Goal: Check status

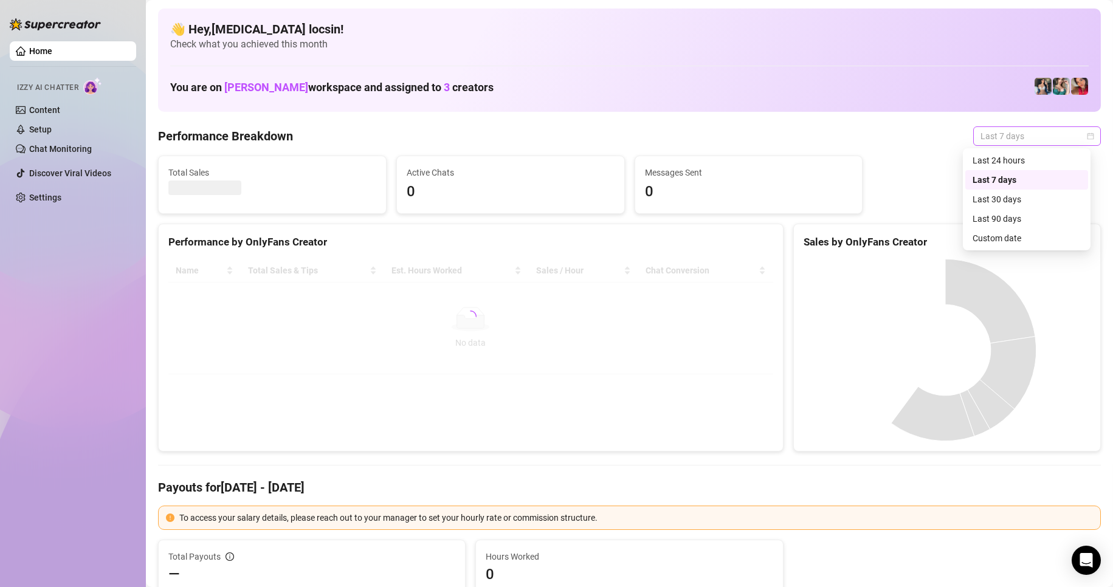
click at [1000, 131] on span "Last 7 days" at bounding box center [1036, 136] width 113 height 18
click at [991, 243] on div "Custom date" at bounding box center [1026, 238] width 108 height 13
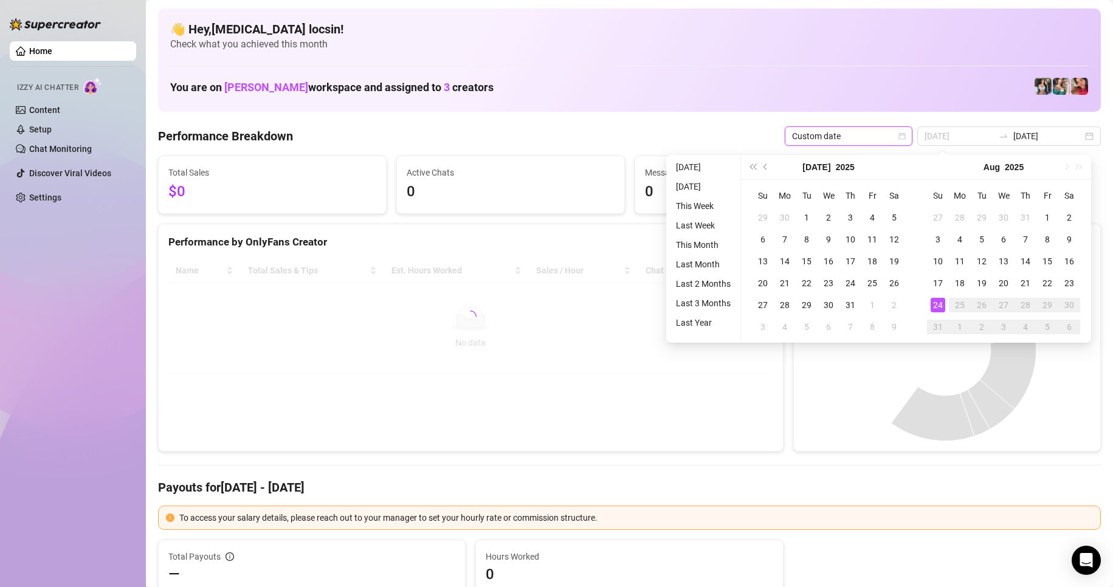
type input "2025-08-23"
type input "[DATE]"
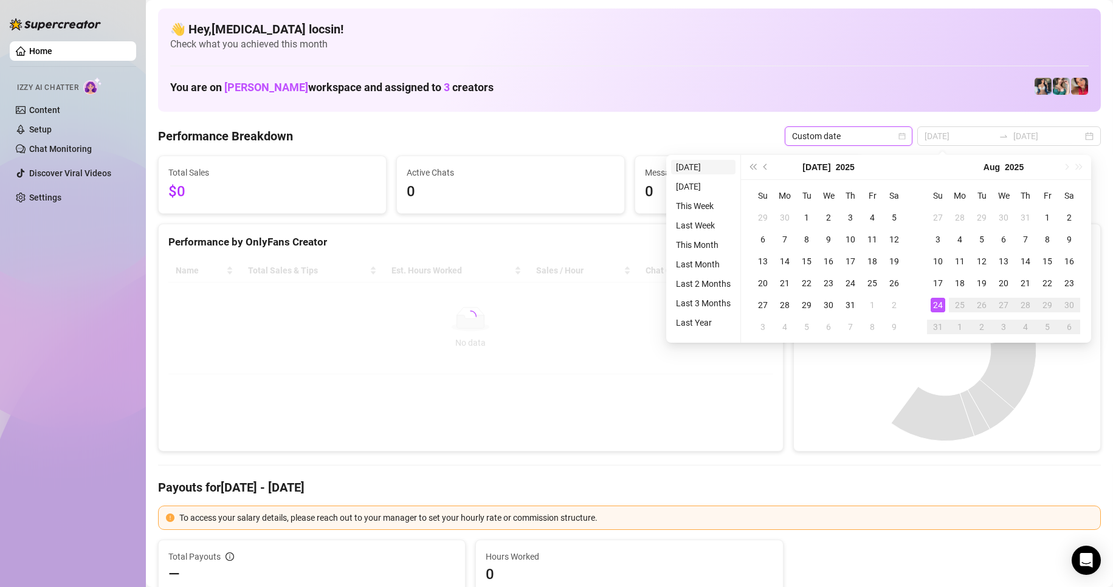
click at [687, 162] on li "[DATE]" at bounding box center [703, 167] width 64 height 15
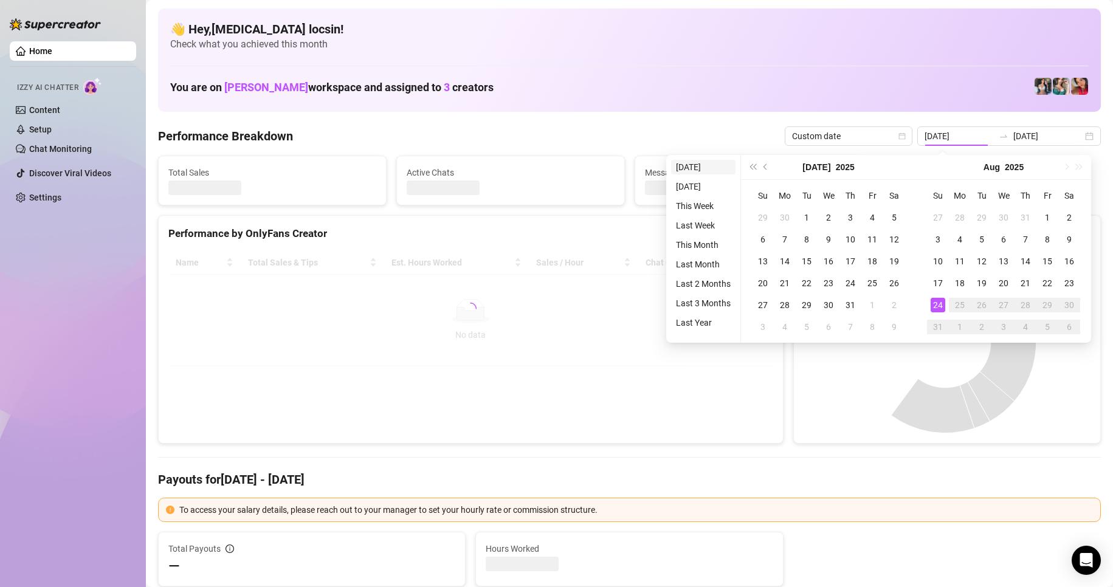
type input "[DATE]"
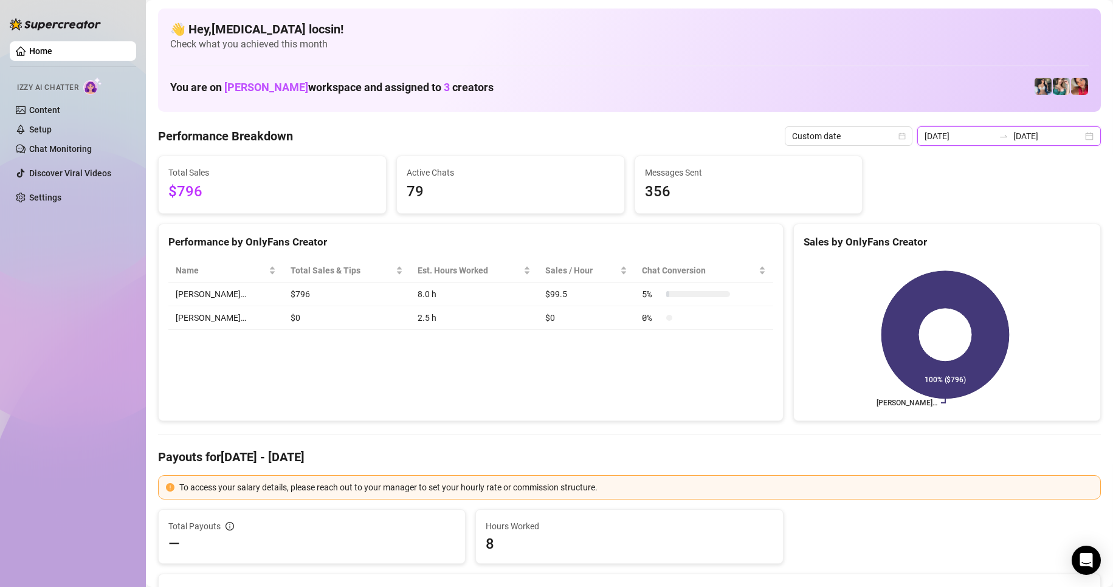
click at [1034, 142] on input "[DATE]" at bounding box center [1047, 135] width 69 height 13
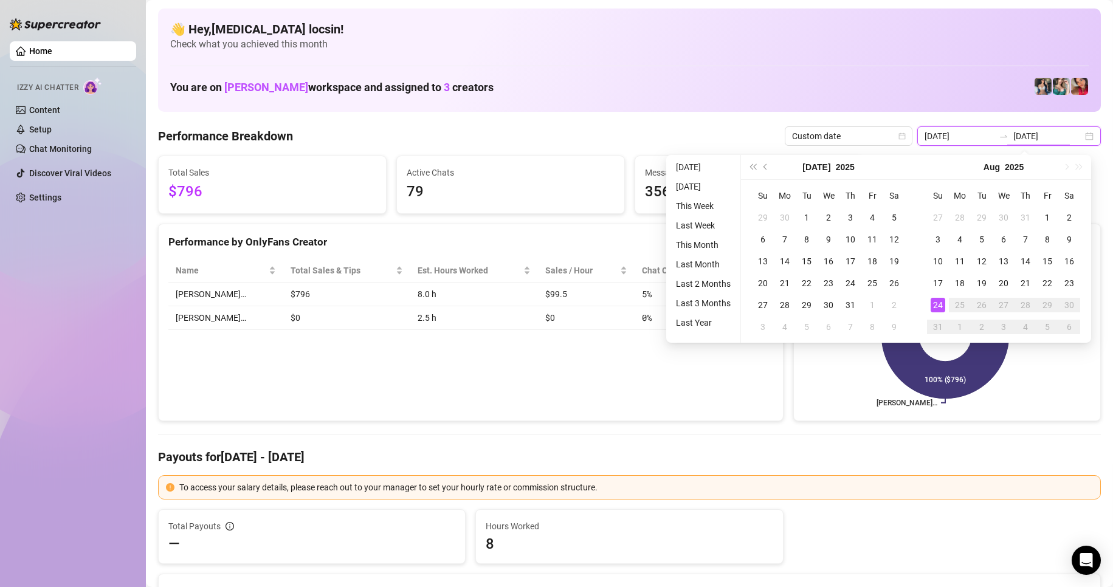
type input "2025-08-23"
type input "[DATE]"
drag, startPoint x: 612, startPoint y: 250, endPoint x: 605, endPoint y: 247, distance: 7.1
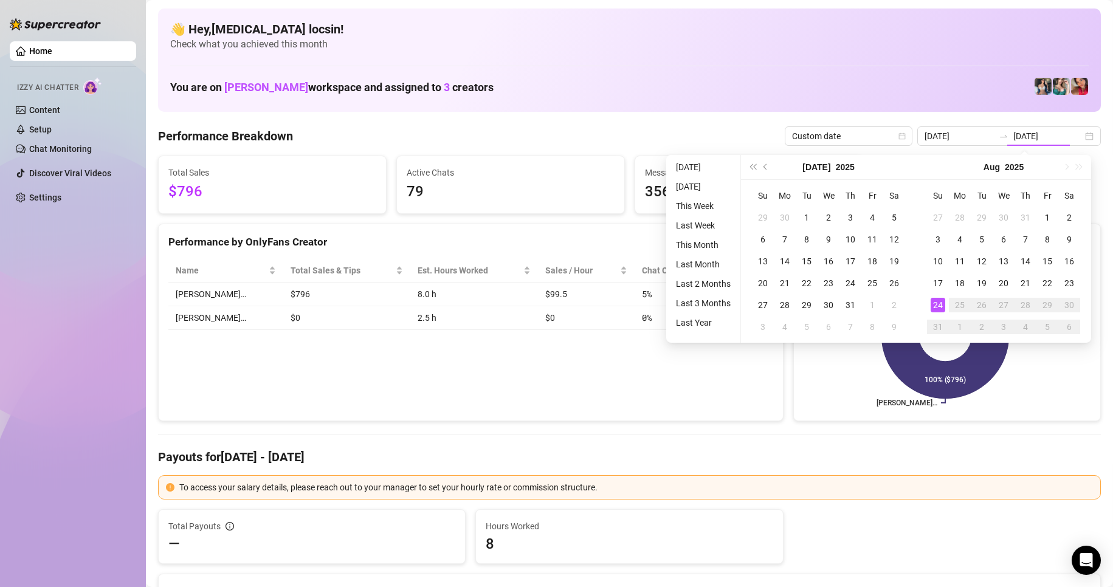
click at [612, 250] on div "Performance by OnlyFans Creator" at bounding box center [470, 242] width 605 height 16
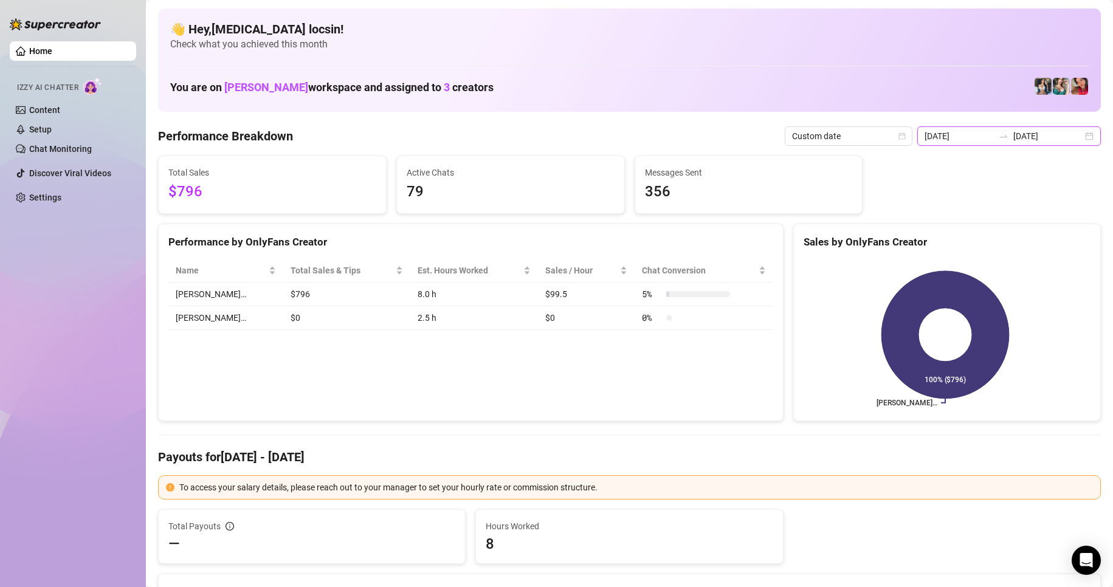
click at [1029, 129] on input "[DATE]" at bounding box center [1047, 135] width 69 height 13
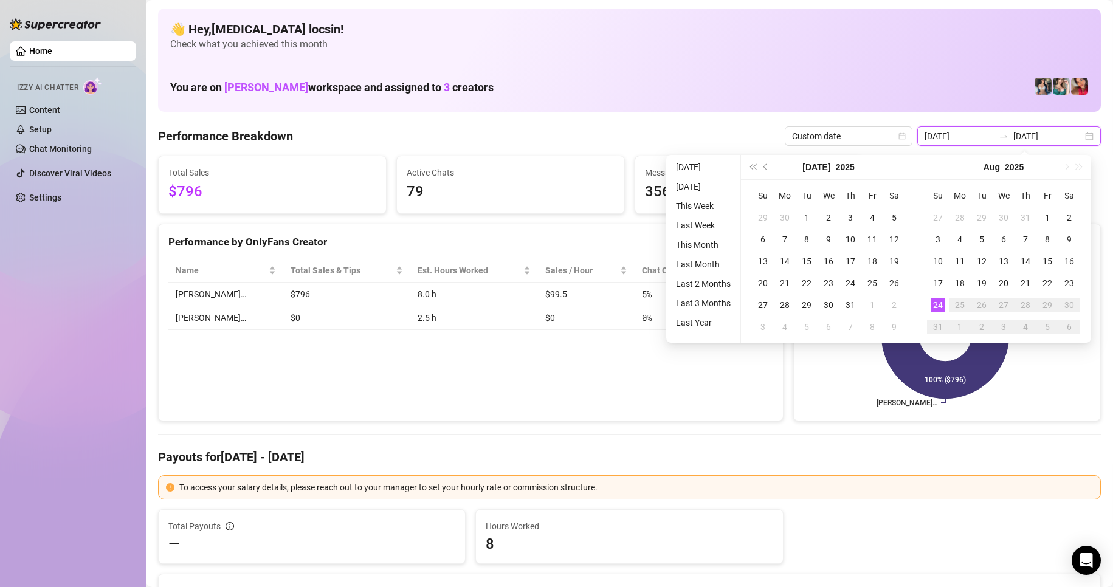
click at [1029, 129] on input "[DATE]" at bounding box center [1047, 135] width 69 height 13
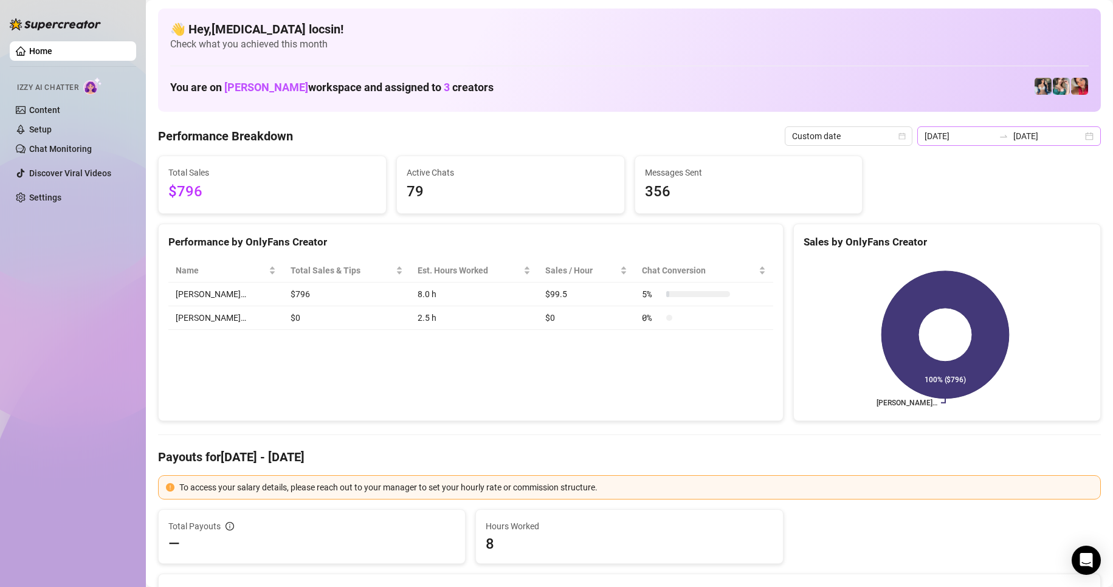
click at [994, 135] on div at bounding box center [1003, 136] width 19 height 10
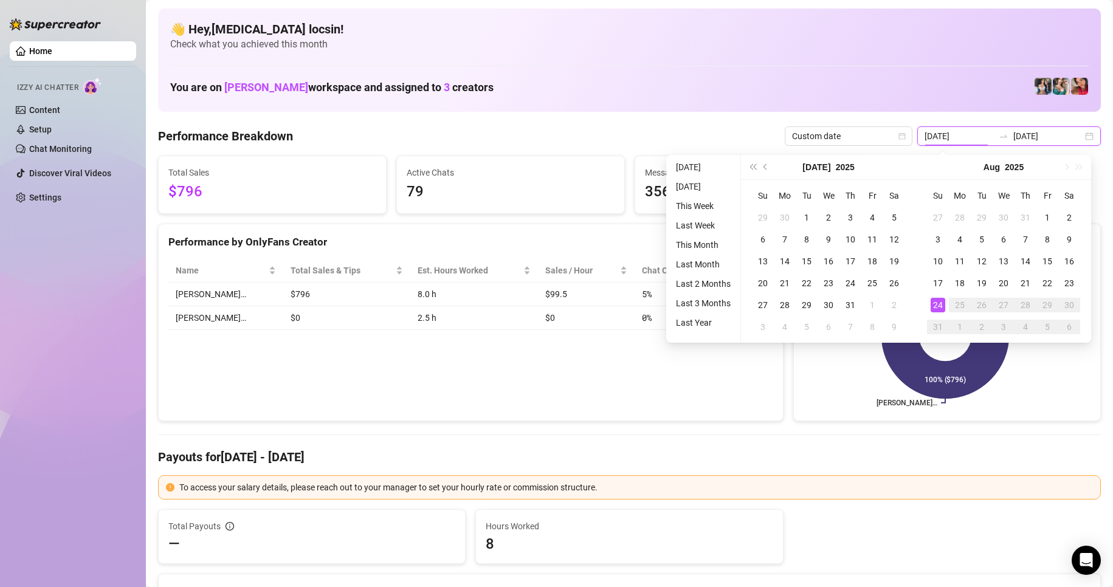
type input "[DATE]"
click at [459, 205] on div "Active Chats 79" at bounding box center [510, 184] width 227 height 57
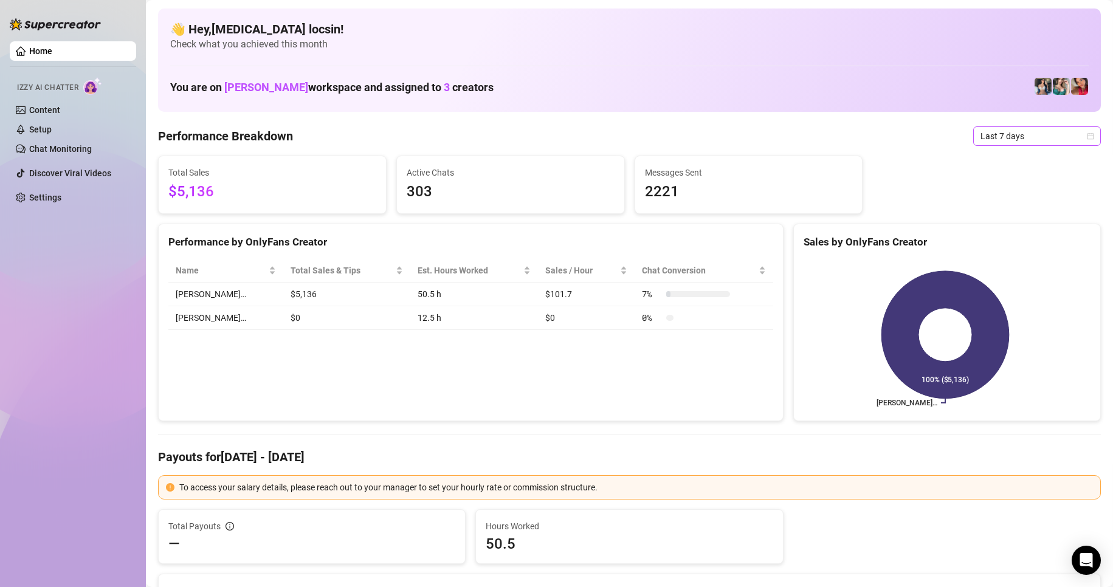
click at [1022, 139] on span "Last 7 days" at bounding box center [1036, 136] width 113 height 18
click at [1006, 235] on div "Custom date" at bounding box center [1026, 238] width 108 height 13
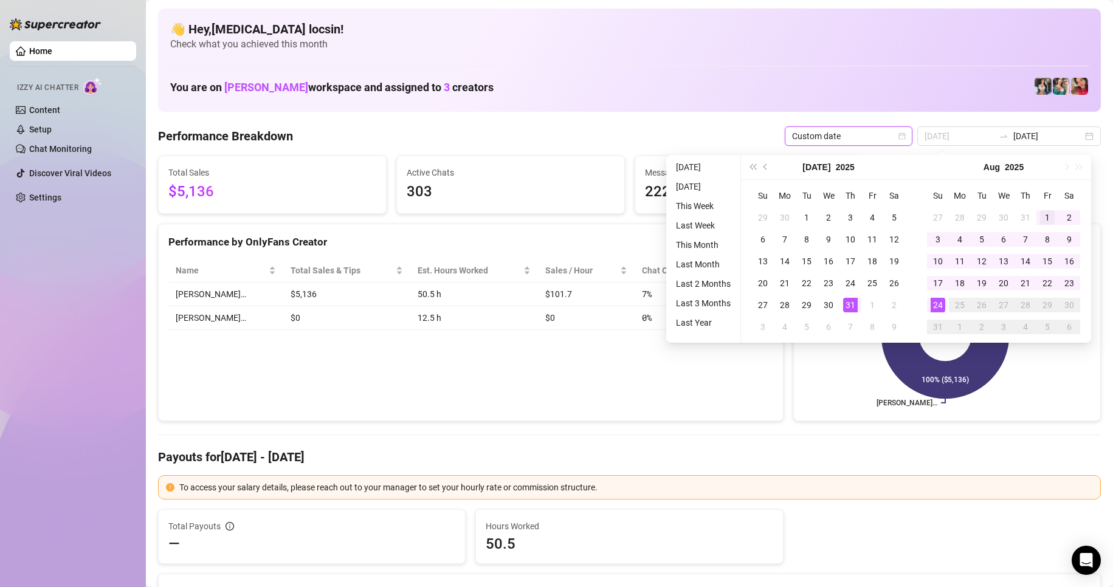
type input "[DATE]"
drag, startPoint x: 1041, startPoint y: 212, endPoint x: 991, endPoint y: 251, distance: 63.7
click at [1041, 212] on div "1" at bounding box center [1047, 217] width 15 height 15
click at [936, 313] on td "24" at bounding box center [938, 305] width 22 height 22
type input "[DATE]"
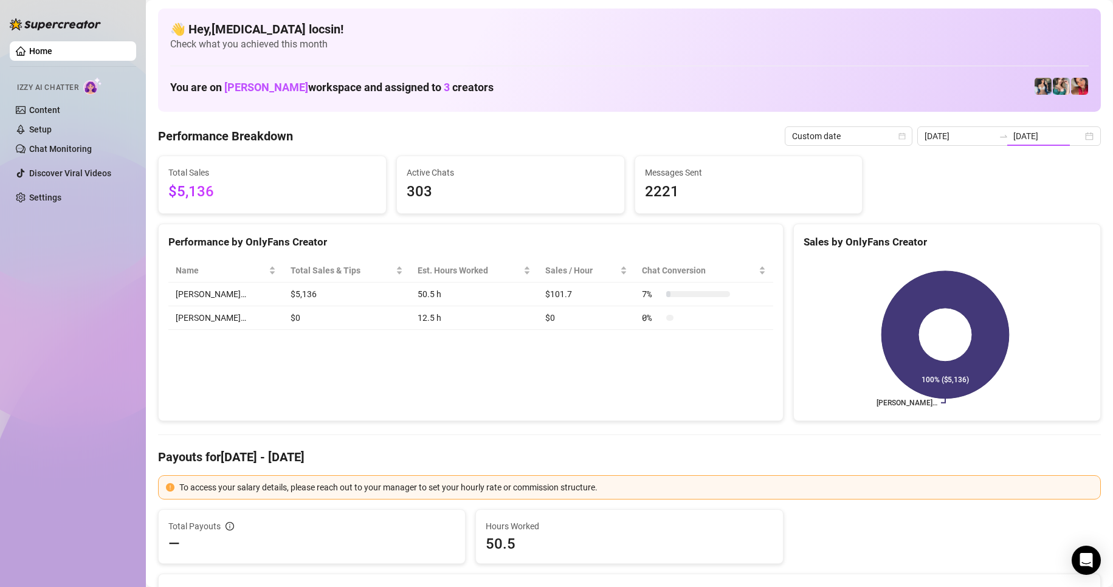
type input "[DATE]"
click at [1028, 132] on input "[DATE]" at bounding box center [1047, 135] width 69 height 13
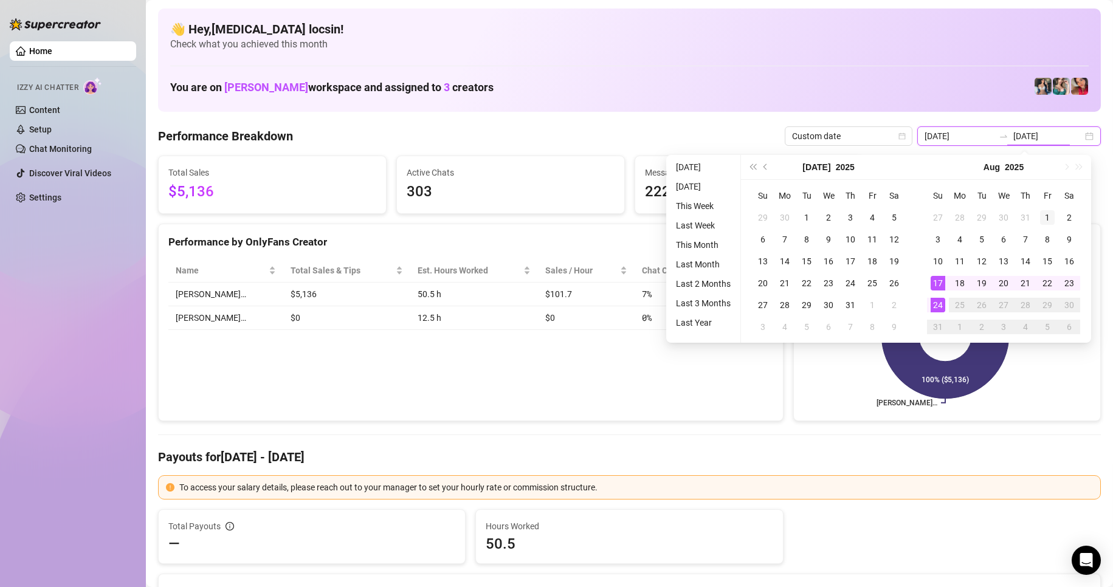
type input "[DATE]"
drag, startPoint x: 1047, startPoint y: 221, endPoint x: 1041, endPoint y: 225, distance: 6.9
click at [1047, 221] on div "1" at bounding box center [1047, 217] width 15 height 15
type input "[DATE]"
click at [942, 298] on div "24" at bounding box center [937, 305] width 15 height 15
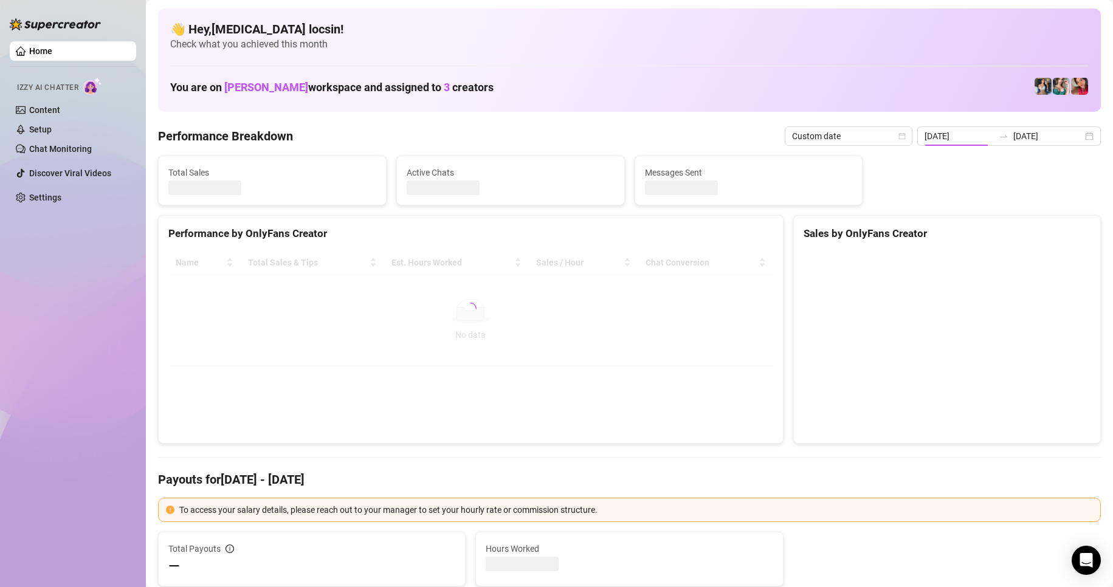
type input "[DATE]"
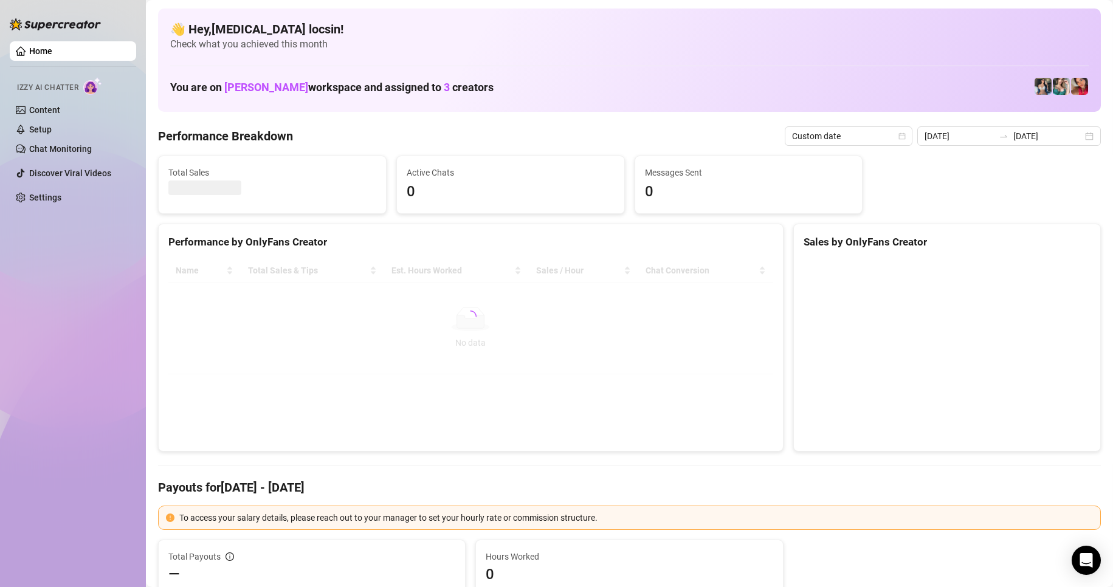
click at [858, 238] on div "Sales by OnlyFans Creator" at bounding box center [946, 242] width 287 height 16
